Goal: Task Accomplishment & Management: Use online tool/utility

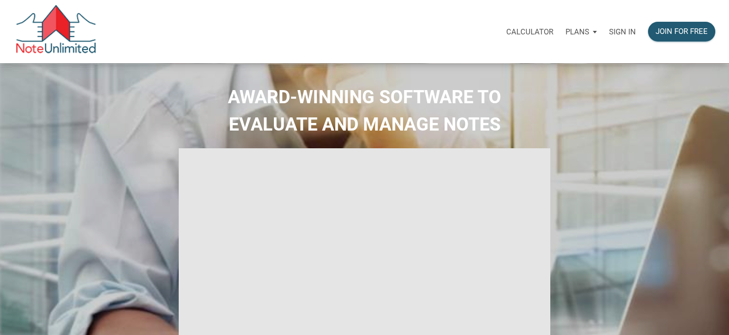
select select
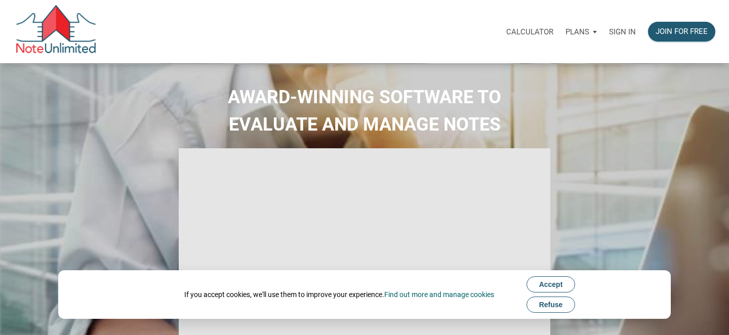
type input "Introduction to new features"
select select
click at [664, 31] on div "Join for free" at bounding box center [681, 32] width 52 height 12
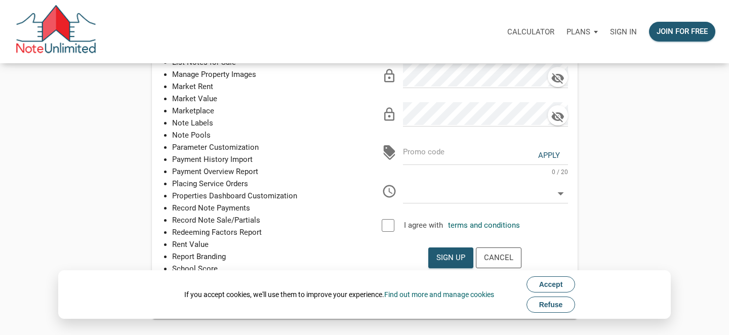
scroll to position [292, 0]
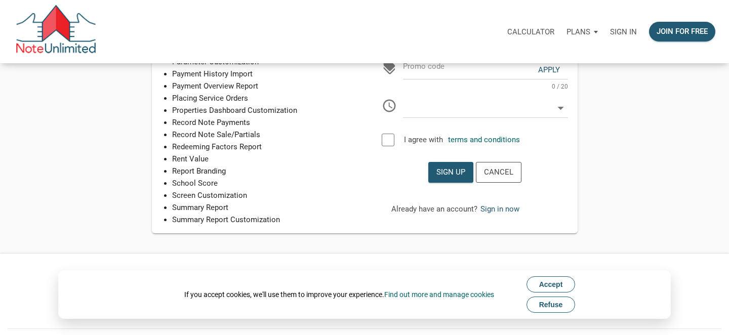
click at [560, 304] on span "Refuse" at bounding box center [551, 305] width 24 height 8
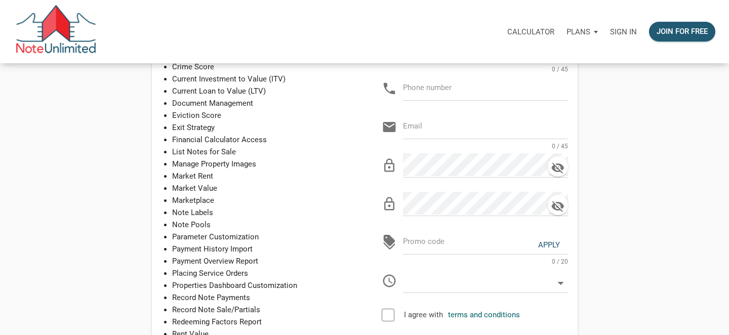
scroll to position [0, 0]
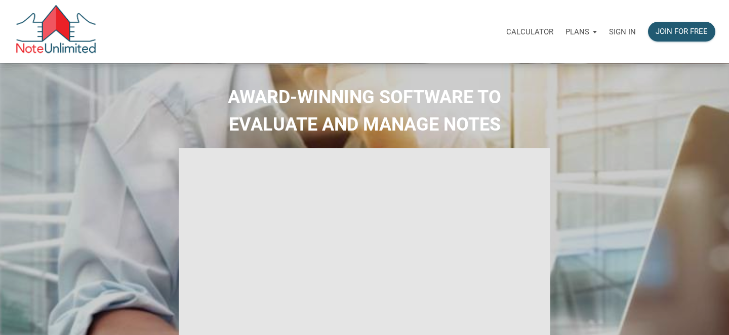
type input "Introduction to new features"
select select
click at [581, 32] on p "Plans" at bounding box center [577, 31] width 24 height 9
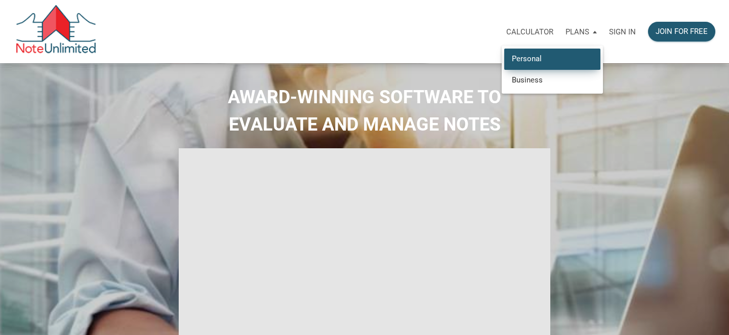
click at [536, 62] on link "Personal" at bounding box center [552, 59] width 96 height 21
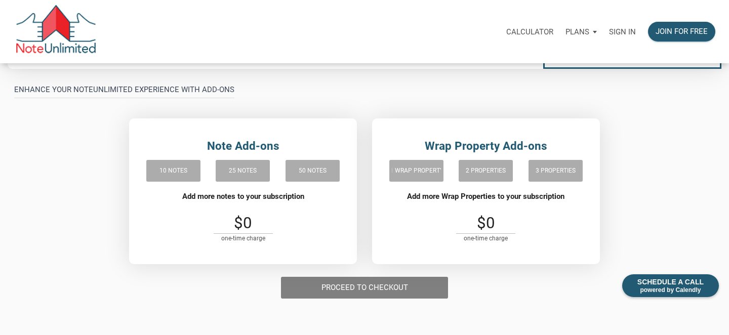
scroll to position [93, 0]
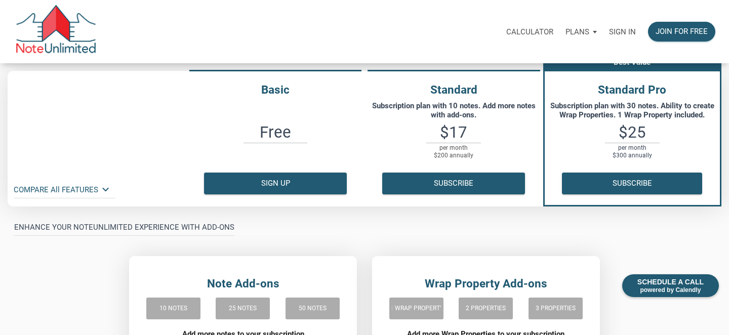
click at [101, 188] on icon "keyboard_arrow_down" at bounding box center [105, 189] width 13 height 13
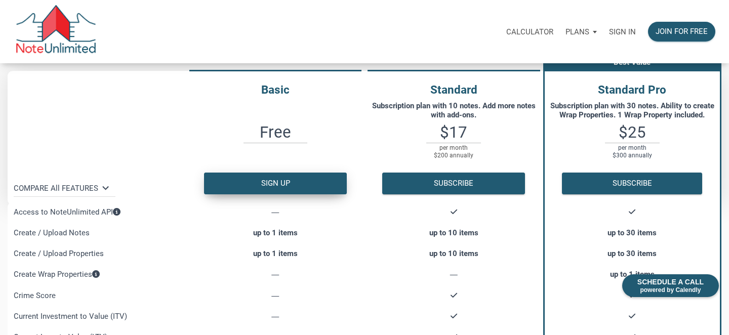
click at [295, 188] on button "Sign up" at bounding box center [275, 184] width 143 height 22
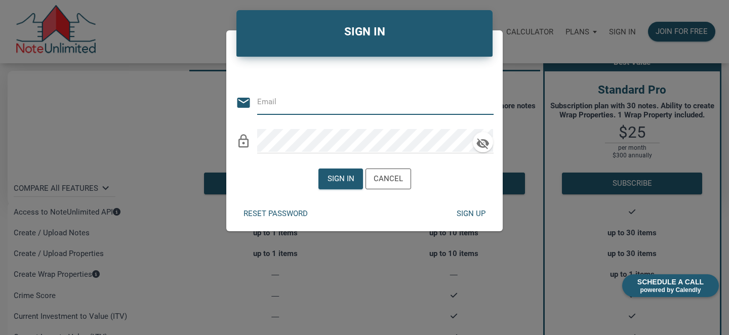
click at [282, 111] on input "email" at bounding box center [367, 102] width 221 height 23
type input "deca1216@yahoo.com"
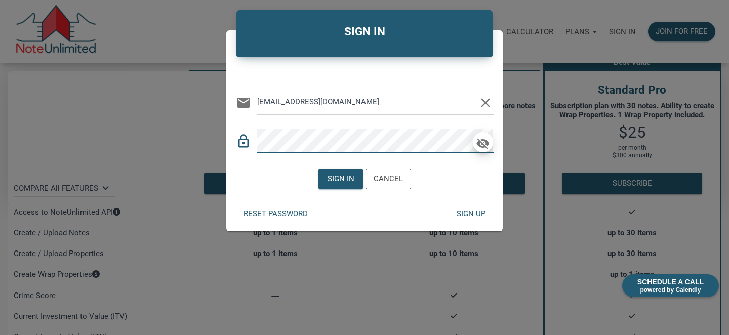
click at [481, 141] on icon "button" at bounding box center [483, 143] width 13 height 11
click at [335, 179] on div "Sign in" at bounding box center [340, 179] width 27 height 12
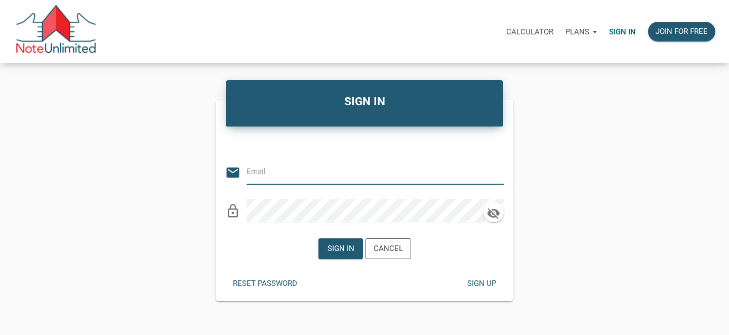
click at [263, 175] on input "email" at bounding box center [367, 171] width 242 height 23
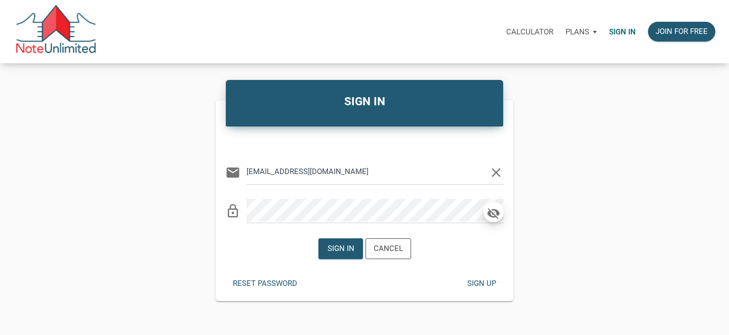
click at [489, 216] on icon "button" at bounding box center [493, 213] width 13 height 11
click at [341, 250] on div "Sign in" at bounding box center [340, 249] width 27 height 12
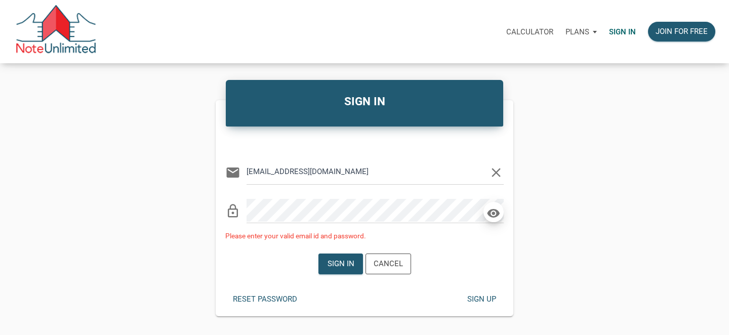
click at [247, 173] on input "deca1216@yahoo.com" at bounding box center [367, 171] width 242 height 23
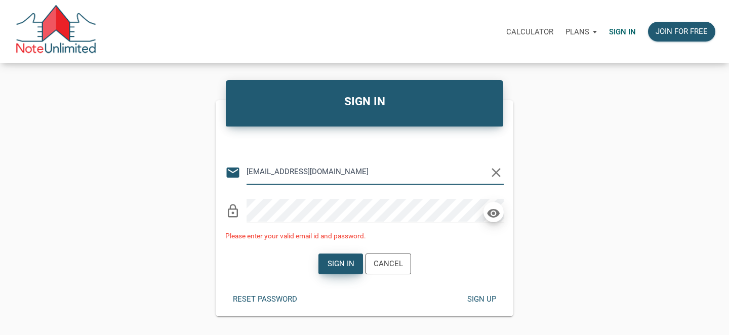
type input "www.deca1216@yahoo.com"
click at [329, 268] on div "Sign in" at bounding box center [340, 264] width 27 height 12
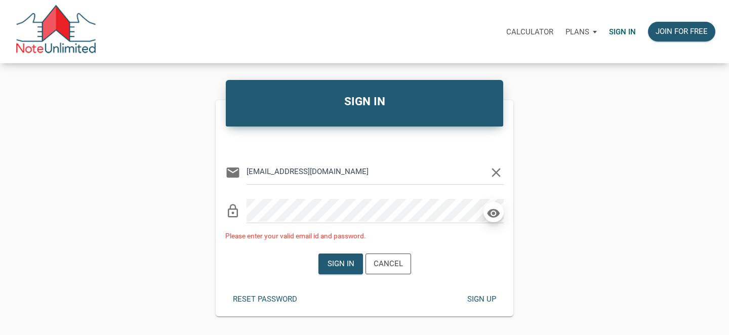
click at [566, 135] on div "SIGN IN Or Be Classical email www.deca1216@yahoo.com clear lock_outline Please …" at bounding box center [364, 199] width 729 height 233
click at [554, 106] on div "SIGN IN Or Be Classical email www.deca1216@yahoo.com clear lock_outline Please …" at bounding box center [364, 199] width 729 height 233
click at [495, 170] on icon "clear" at bounding box center [495, 172] width 15 height 15
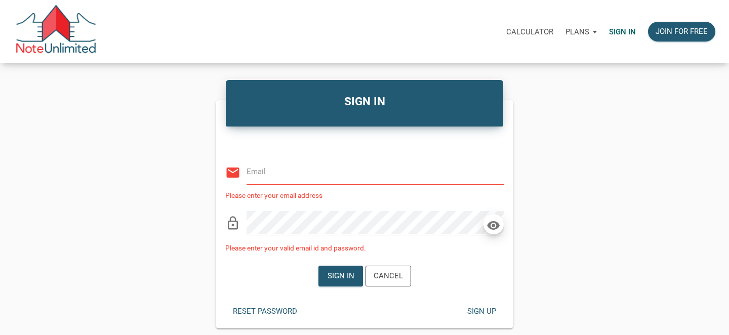
click at [538, 35] on p "Calculator" at bounding box center [529, 31] width 47 height 9
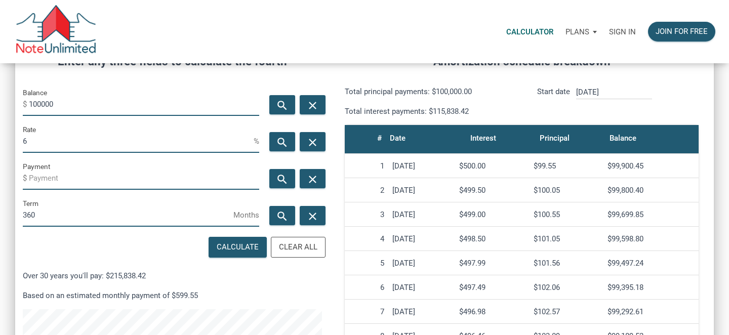
scroll to position [145, 0]
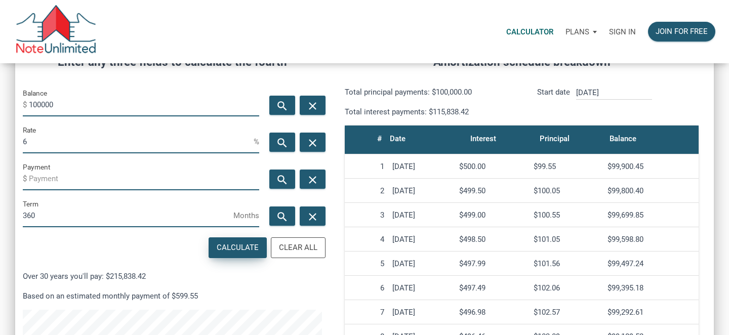
click at [236, 245] on div "Calculate" at bounding box center [238, 248] width 42 height 12
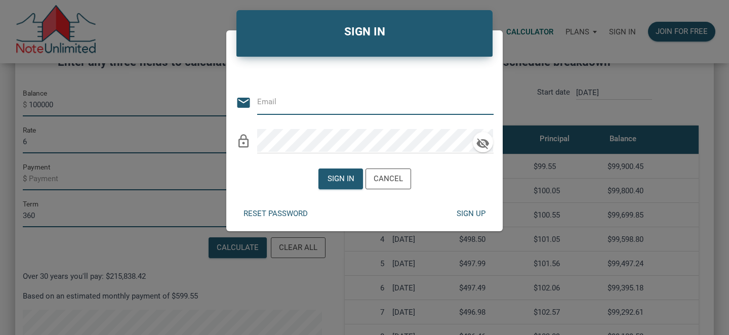
click at [283, 213] on div "Reset password" at bounding box center [275, 214] width 64 height 12
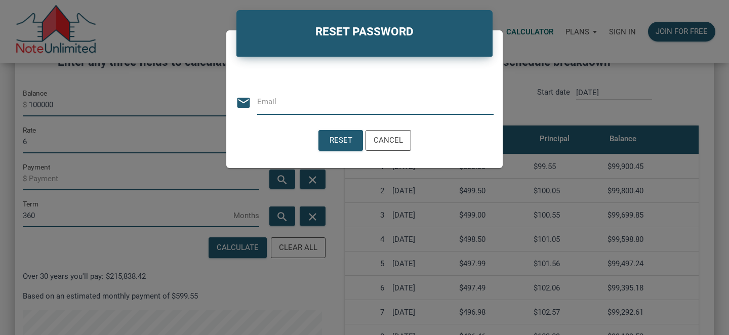
click at [297, 102] on input "email" at bounding box center [375, 102] width 236 height 23
type input "deca1216@yahoo.com"
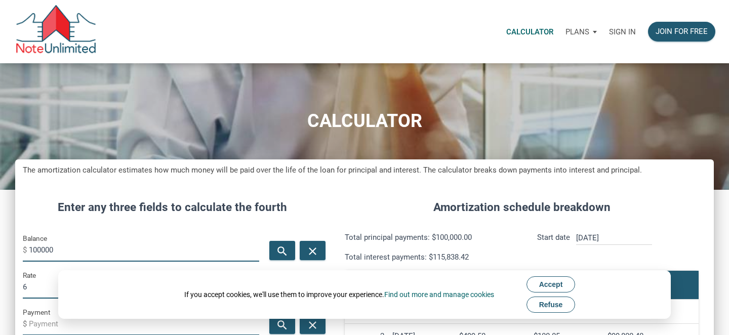
scroll to position [487, 698]
click at [538, 33] on p "Calculator" at bounding box center [529, 31] width 47 height 9
click at [573, 29] on p "Plans" at bounding box center [577, 31] width 24 height 9
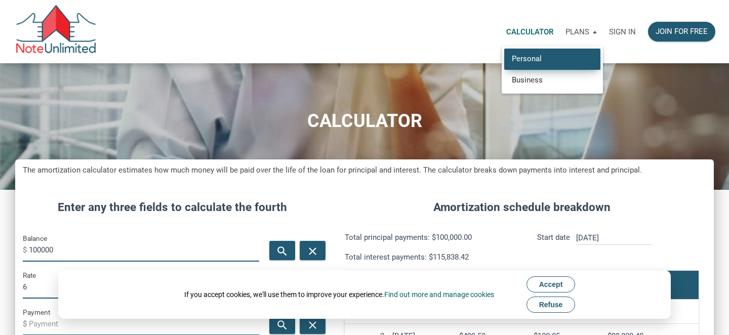
click at [536, 58] on link "Personal" at bounding box center [552, 59] width 96 height 21
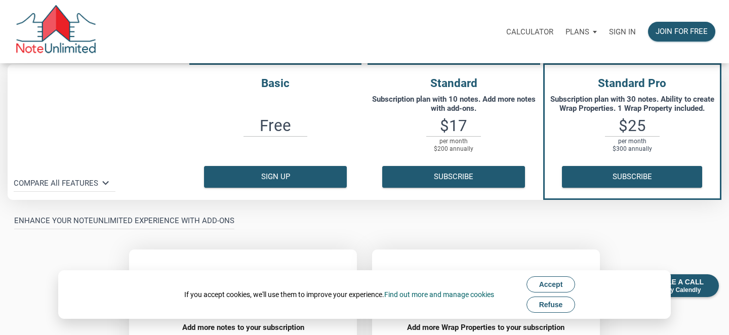
scroll to position [102, 0]
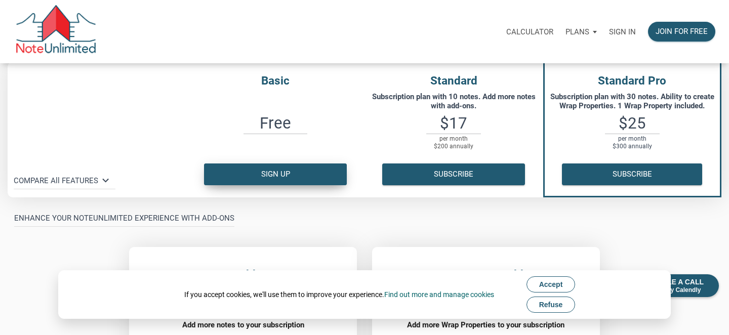
click at [302, 174] on button "Sign up" at bounding box center [275, 174] width 143 height 22
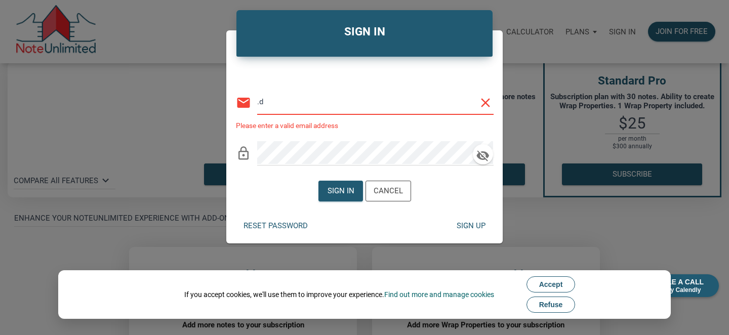
type input "."
click at [469, 225] on div "Sign up" at bounding box center [470, 226] width 29 height 12
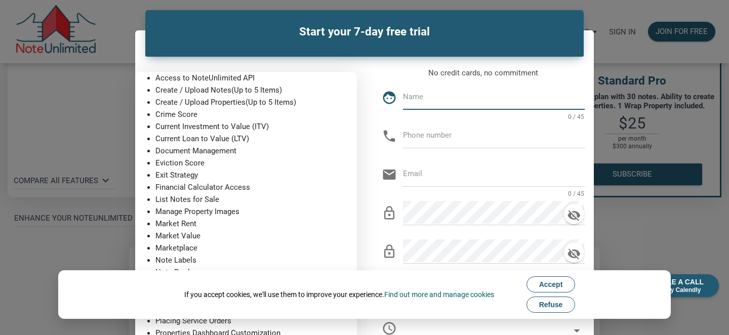
click at [405, 69] on p "No credit cards, no commitment" at bounding box center [483, 73] width 203 height 12
click at [415, 93] on input "text" at bounding box center [494, 97] width 182 height 23
type input "Joe Delli Carpini"
click at [432, 140] on input "text" at bounding box center [494, 135] width 182 height 23
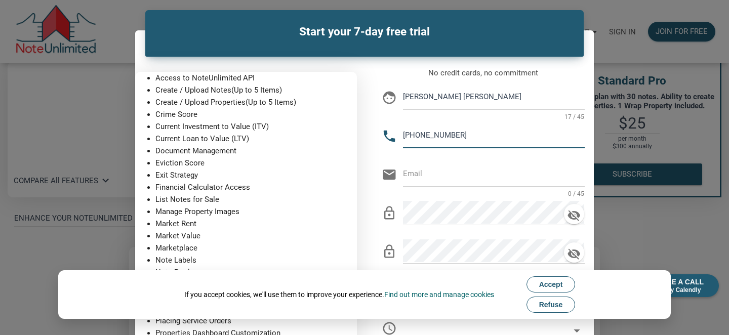
type input "914-469-2065"
click at [437, 171] on input "email" at bounding box center [494, 173] width 182 height 23
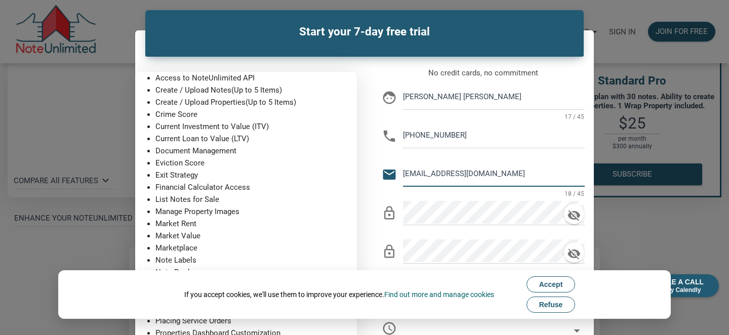
type input "deca1216@yahoo.com"
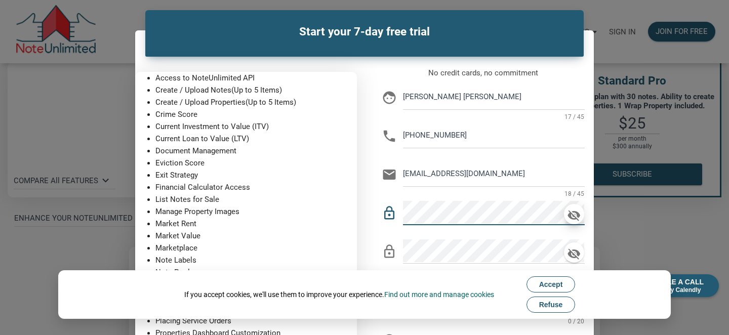
click at [575, 217] on icon "button" at bounding box center [574, 215] width 13 height 11
click at [577, 256] on icon "button" at bounding box center [573, 254] width 15 height 14
click at [566, 302] on button "Refuse" at bounding box center [550, 305] width 49 height 16
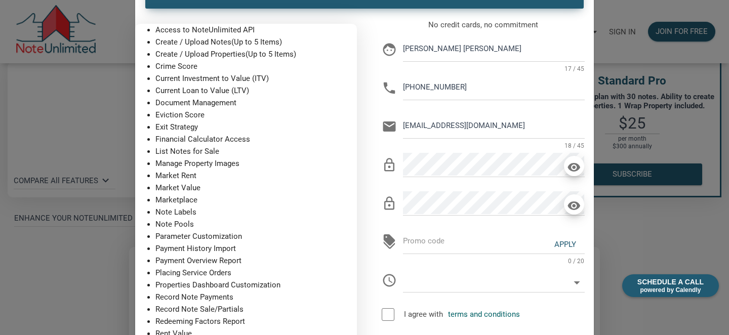
scroll to position [67, 0]
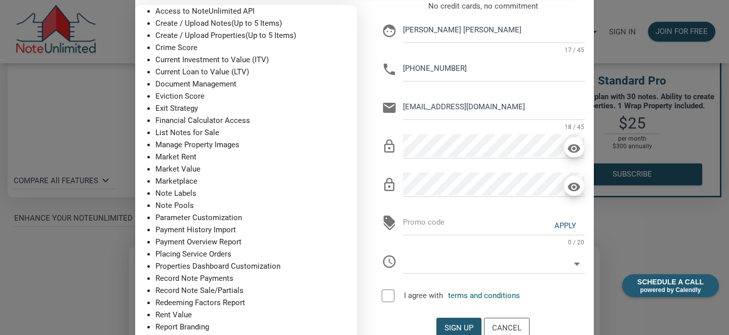
click at [578, 263] on icon at bounding box center [577, 264] width 6 height 3
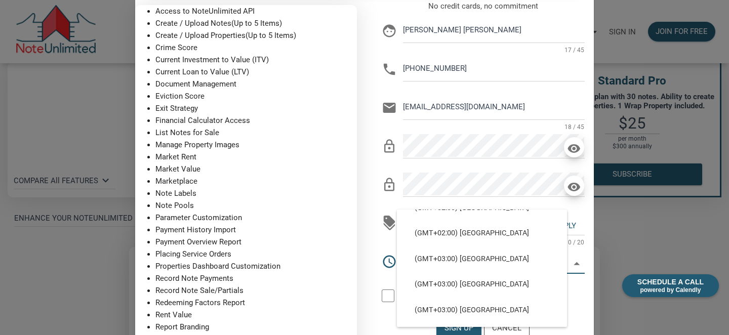
scroll to position [2680, 0]
click at [583, 213] on div "discount Apply 0 / 20" at bounding box center [483, 219] width 203 height 31
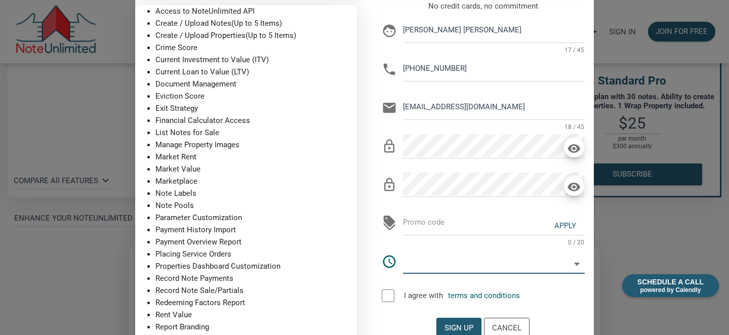
click at [450, 260] on input "text" at bounding box center [483, 260] width 173 height 23
select select
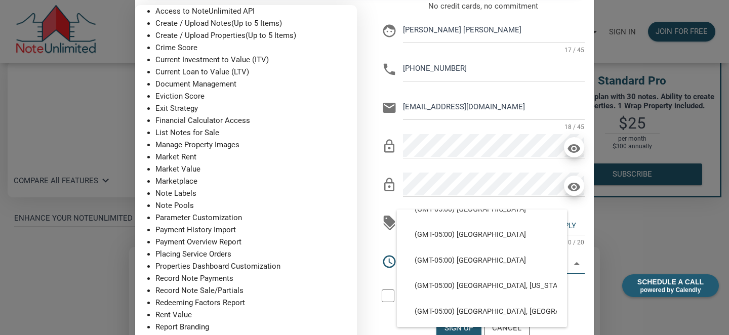
scroll to position [664, 0]
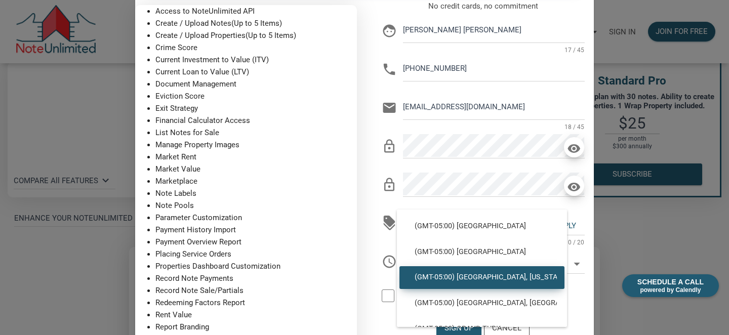
click at [499, 276] on span "(GMT-05:00) Detroit, New York" at bounding box center [482, 277] width 150 height 9
type input "(GMT-05:00) Detroit, New York"
type input "America/Detroit"
select select
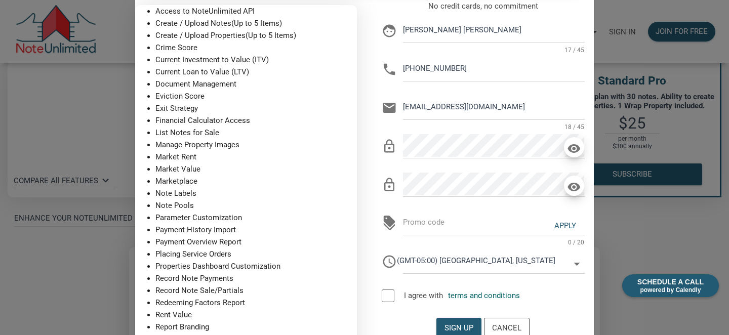
click at [387, 293] on div at bounding box center [388, 295] width 13 height 13
click at [455, 324] on div "Sign up" at bounding box center [458, 328] width 29 height 12
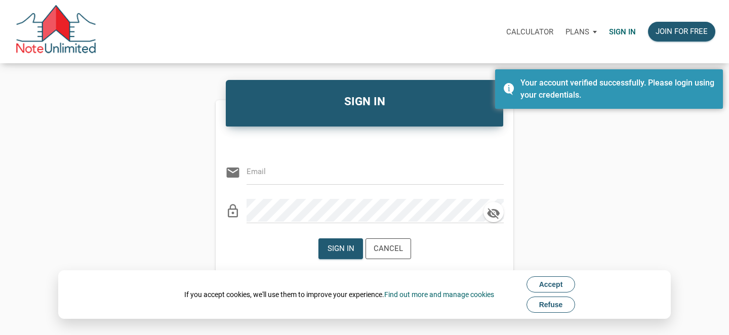
click at [560, 307] on span "Refuse" at bounding box center [551, 305] width 24 height 8
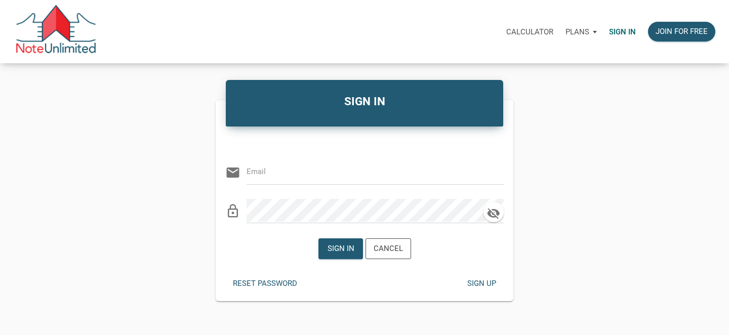
click at [250, 171] on input "email" at bounding box center [367, 171] width 242 height 23
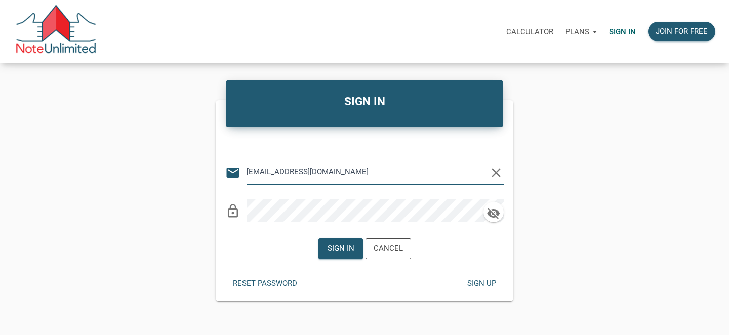
type input "deca1216@yahoo.com"
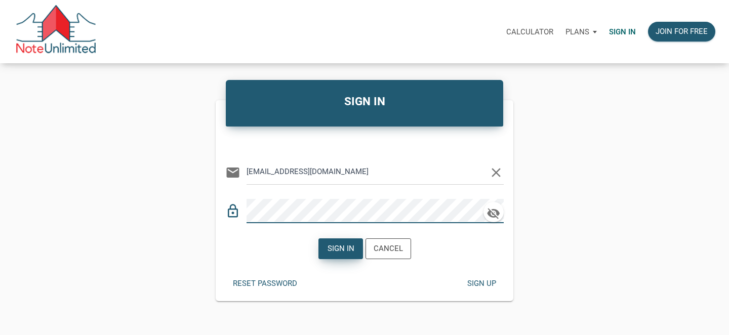
click at [337, 248] on div "Sign in" at bounding box center [340, 249] width 27 height 12
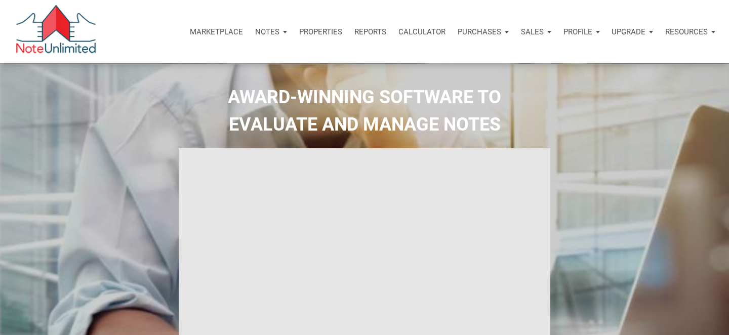
select select
type input "Introduction to new features"
select select
click at [426, 31] on p "Calculator" at bounding box center [421, 31] width 47 height 9
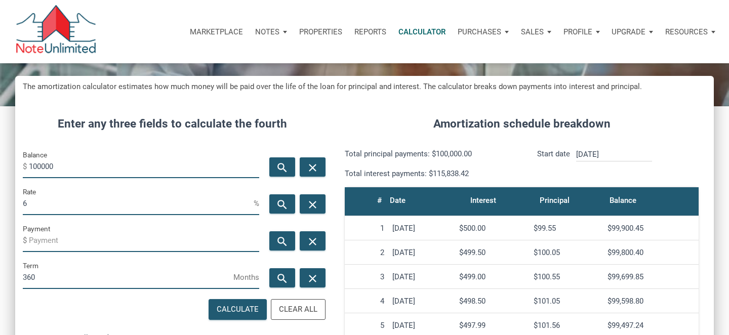
scroll to position [85, 0]
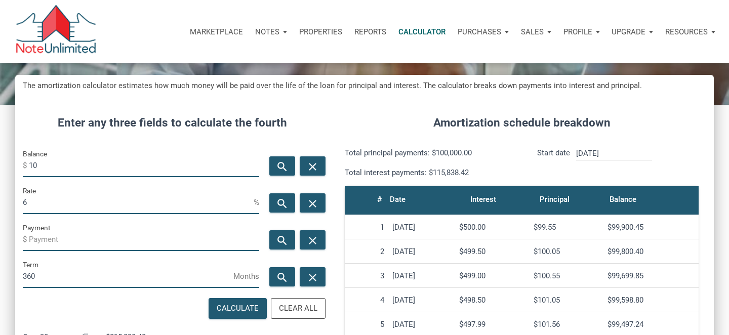
type input "1"
type input "700000"
click at [39, 208] on input "6" at bounding box center [138, 202] width 231 height 23
click at [43, 237] on input "Payment" at bounding box center [144, 239] width 230 height 23
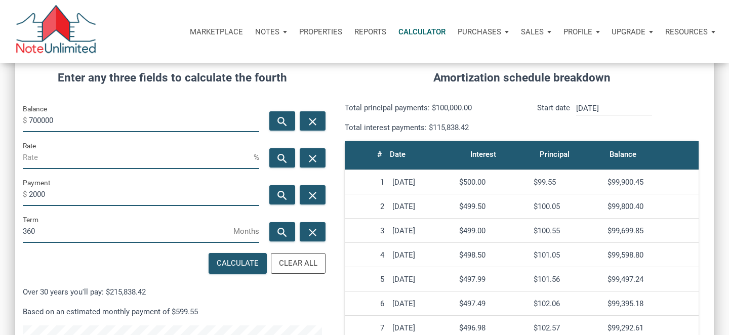
scroll to position [142, 0]
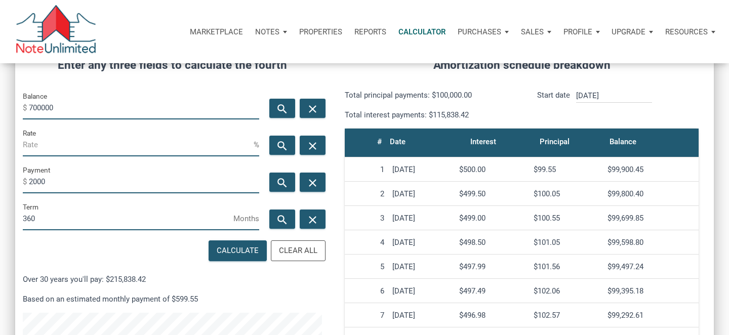
type input "-2000"
drag, startPoint x: 54, startPoint y: 107, endPoint x: 29, endPoint y: 107, distance: 24.8
click at [28, 108] on div "Balance $ 700000" at bounding box center [141, 104] width 236 height 29
type input "600000"
click at [284, 147] on icon "search" at bounding box center [282, 146] width 12 height 13
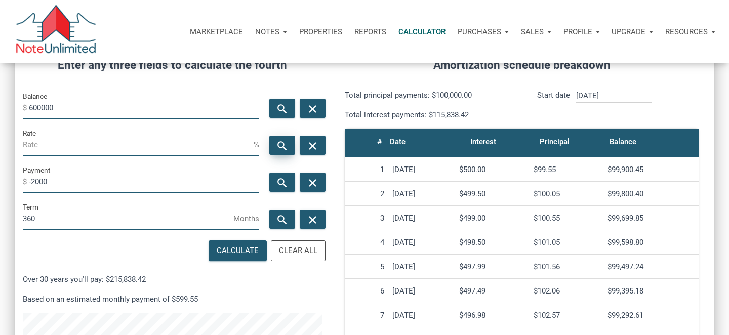
type input "1.26"
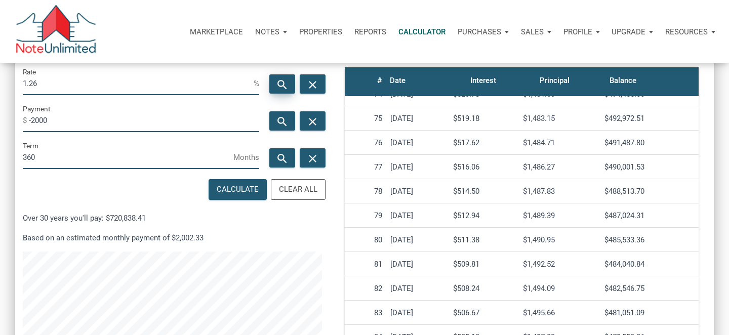
scroll to position [188, 0]
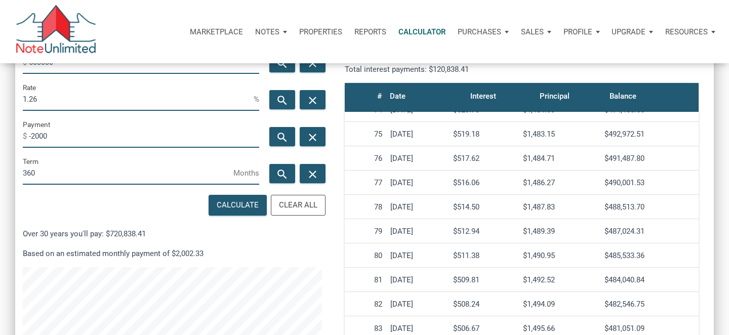
drag, startPoint x: 41, startPoint y: 99, endPoint x: 17, endPoint y: 100, distance: 24.3
click at [17, 99] on div "Rate 1.26 %" at bounding box center [140, 99] width 251 height 37
click at [236, 214] on div "Calculate" at bounding box center [237, 205] width 57 height 20
type input "1.26"
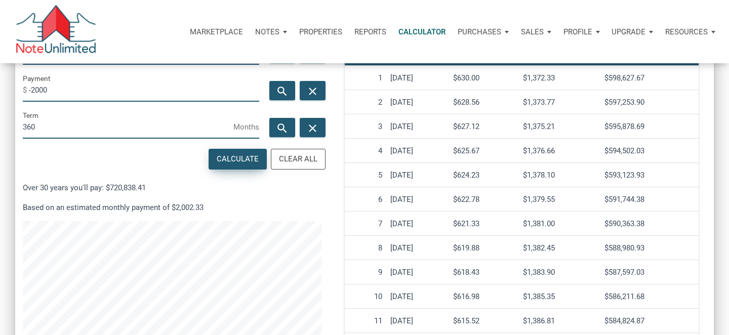
scroll to position [171, 0]
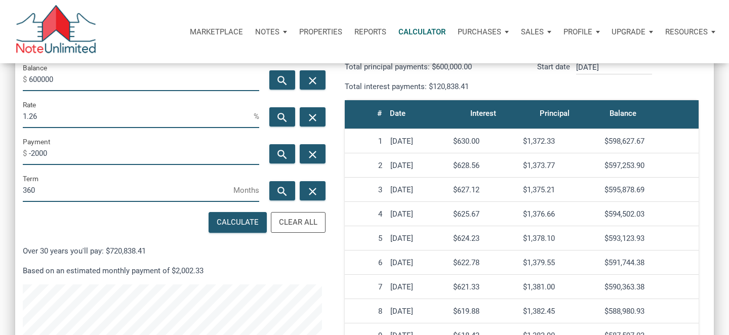
drag, startPoint x: 45, startPoint y: 115, endPoint x: 21, endPoint y: 115, distance: 23.8
click at [21, 115] on div "Rate 1.26 %" at bounding box center [140, 117] width 251 height 37
type input "2.00"
click at [231, 224] on div "Calculate" at bounding box center [238, 223] width 42 height 12
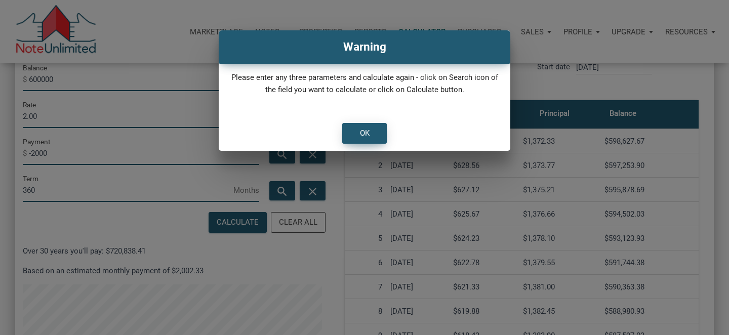
click at [373, 133] on div "OK" at bounding box center [365, 133] width 44 height 20
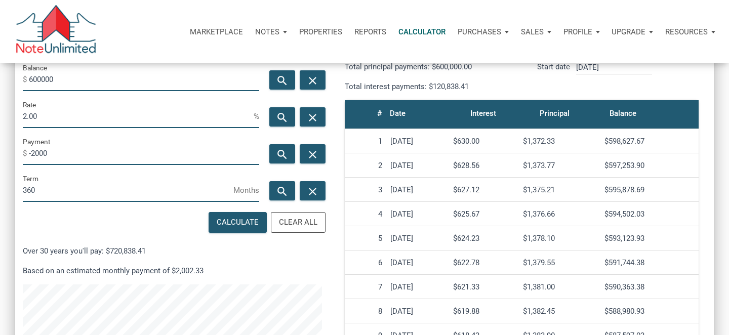
drag, startPoint x: 69, startPoint y: 154, endPoint x: 14, endPoint y: 153, distance: 55.2
click at [14, 153] on div "CALCULATOR The amortization calculator estimates how much money will be paid ov…" at bounding box center [364, 185] width 729 height 584
click at [278, 156] on icon "search" at bounding box center [282, 154] width 12 height 13
type input "-2217.72"
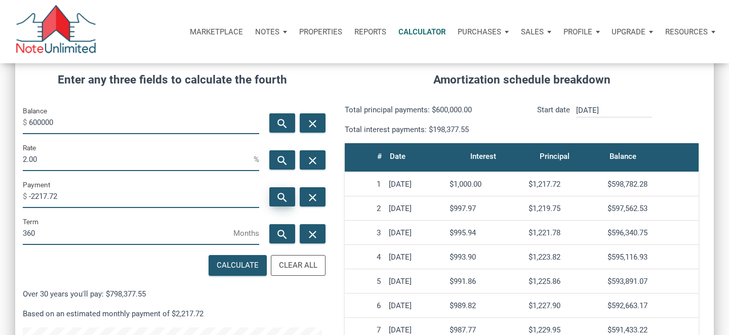
scroll to position [136, 0]
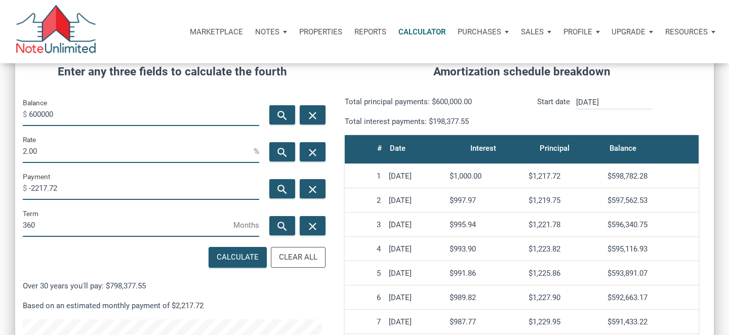
drag, startPoint x: 61, startPoint y: 188, endPoint x: 29, endPoint y: 187, distance: 31.9
click at [29, 188] on input "-2217.72" at bounding box center [144, 188] width 230 height 23
type input "-1500"
drag, startPoint x: 67, startPoint y: 140, endPoint x: 19, endPoint y: 142, distance: 48.1
click at [19, 141] on div "Rate 2.00 %" at bounding box center [140, 152] width 251 height 37
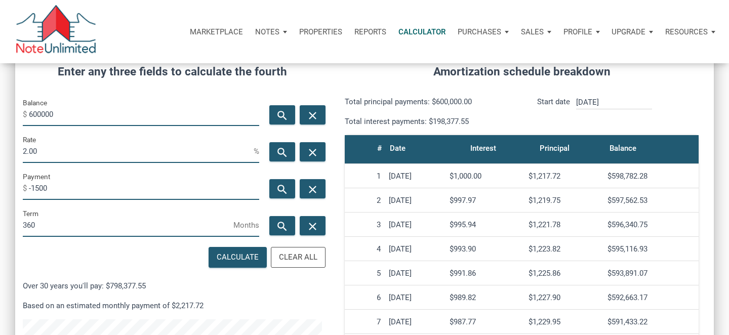
drag, startPoint x: 32, startPoint y: 147, endPoint x: 21, endPoint y: 147, distance: 11.1
click at [21, 147] on div "Rate 2.00 %" at bounding box center [140, 152] width 251 height 37
type input "0"
drag, startPoint x: 33, startPoint y: 149, endPoint x: 7, endPoint y: 149, distance: 26.8
click at [7, 149] on div "CALCULATOR The amortization calculator estimates how much money will be paid ov…" at bounding box center [364, 220] width 729 height 584
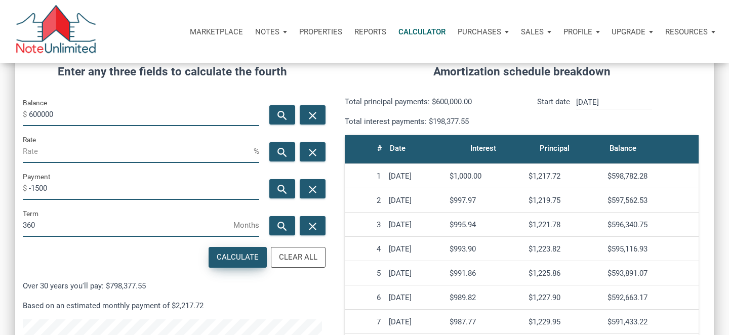
click at [236, 249] on div "Calculate" at bounding box center [237, 257] width 57 height 20
type input "-120"
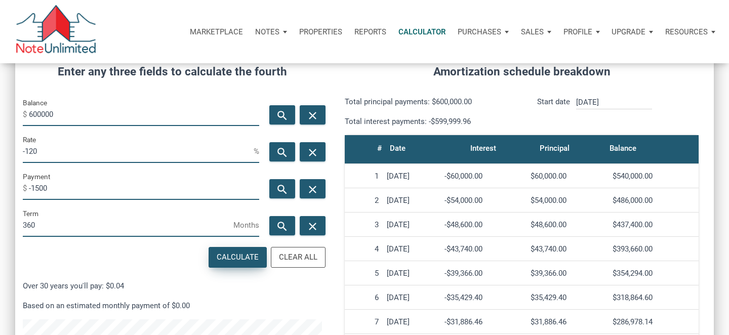
scroll to position [487, 698]
drag, startPoint x: 45, startPoint y: 152, endPoint x: 16, endPoint y: 153, distance: 28.9
click at [15, 153] on div "Rate -120 %" at bounding box center [140, 152] width 251 height 37
click at [245, 257] on div "Calculate" at bounding box center [238, 257] width 42 height 12
type input "-120"
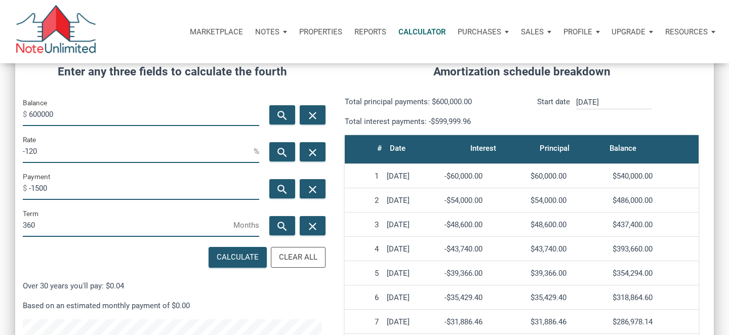
drag, startPoint x: 50, startPoint y: 188, endPoint x: 68, endPoint y: 147, distance: 44.7
click at [38, 175] on div "Payment $ -1500" at bounding box center [141, 185] width 236 height 29
type input "-1500"
drag, startPoint x: 45, startPoint y: 152, endPoint x: 17, endPoint y: 152, distance: 27.3
click at [16, 152] on div "Rate -120 %" at bounding box center [140, 152] width 251 height 37
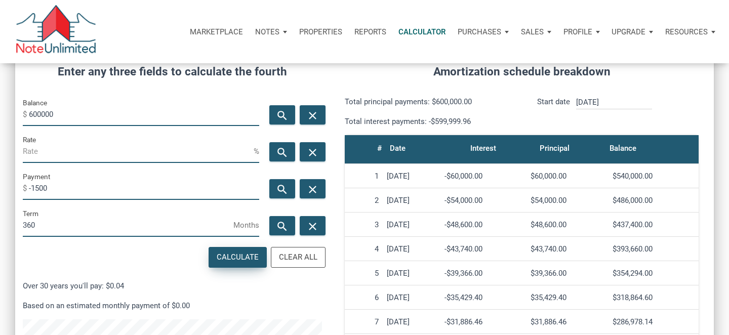
click at [233, 263] on div "Calculate" at bounding box center [237, 257] width 57 height 20
type input "-120"
drag, startPoint x: 54, startPoint y: 189, endPoint x: 20, endPoint y: 187, distance: 34.0
click at [18, 189] on div "Payment $ -1500" at bounding box center [140, 189] width 251 height 37
click at [230, 255] on div "Calculate" at bounding box center [238, 257] width 42 height 12
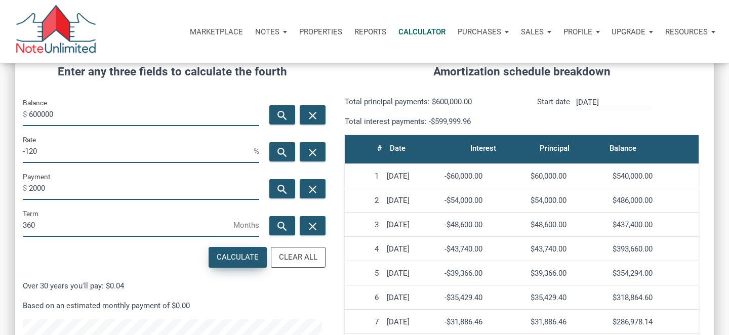
type input "-2000"
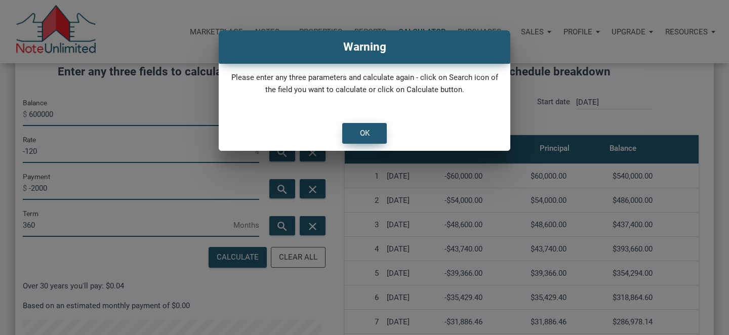
click at [364, 140] on div "OK" at bounding box center [365, 133] width 44 height 20
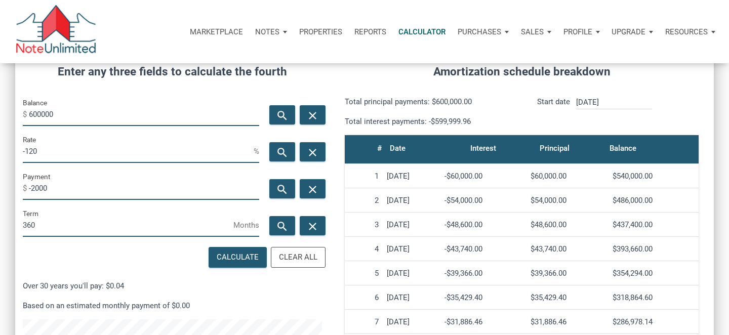
drag, startPoint x: 44, startPoint y: 148, endPoint x: 13, endPoint y: 148, distance: 31.4
click at [13, 148] on div "CALCULATOR The amortization calculator estimates how much money will be paid ov…" at bounding box center [364, 220] width 729 height 584
click at [274, 152] on div "search" at bounding box center [282, 151] width 26 height 19
type input "1.26"
